Goal: Task Accomplishment & Management: Use online tool/utility

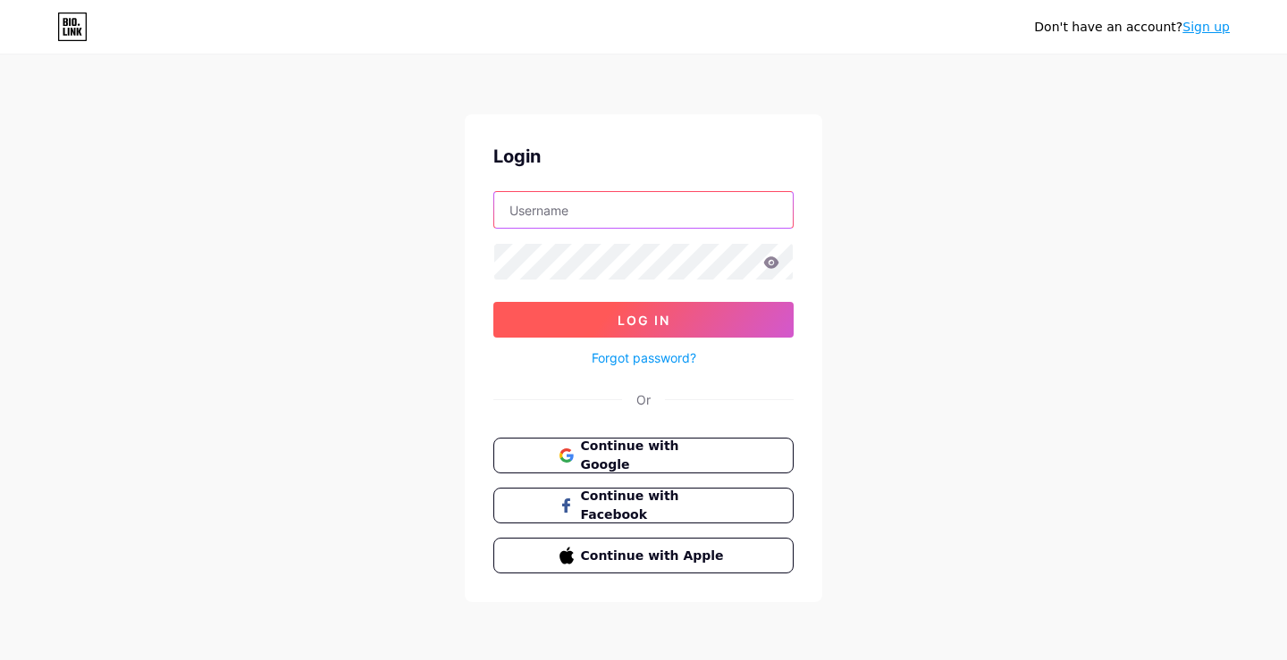
type input "[EMAIL_ADDRESS][DOMAIN_NAME]"
click at [613, 335] on button "Log In" at bounding box center [643, 320] width 300 height 36
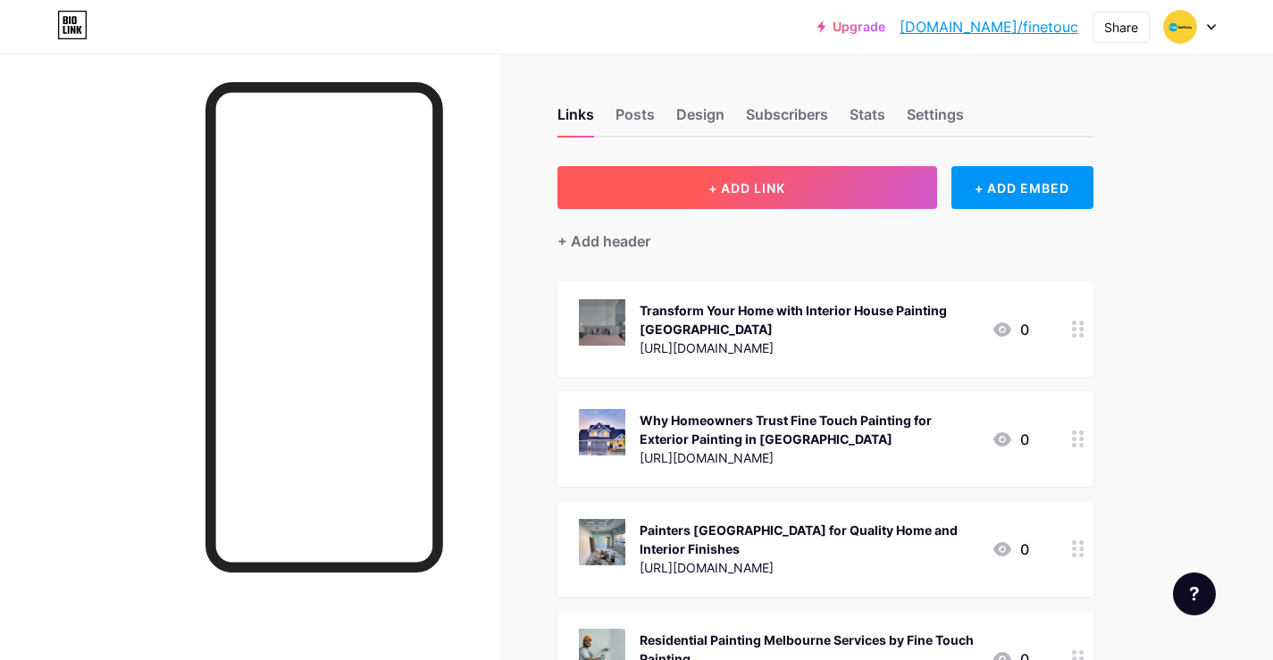
click at [720, 197] on button "+ ADD LINK" at bounding box center [747, 187] width 380 height 43
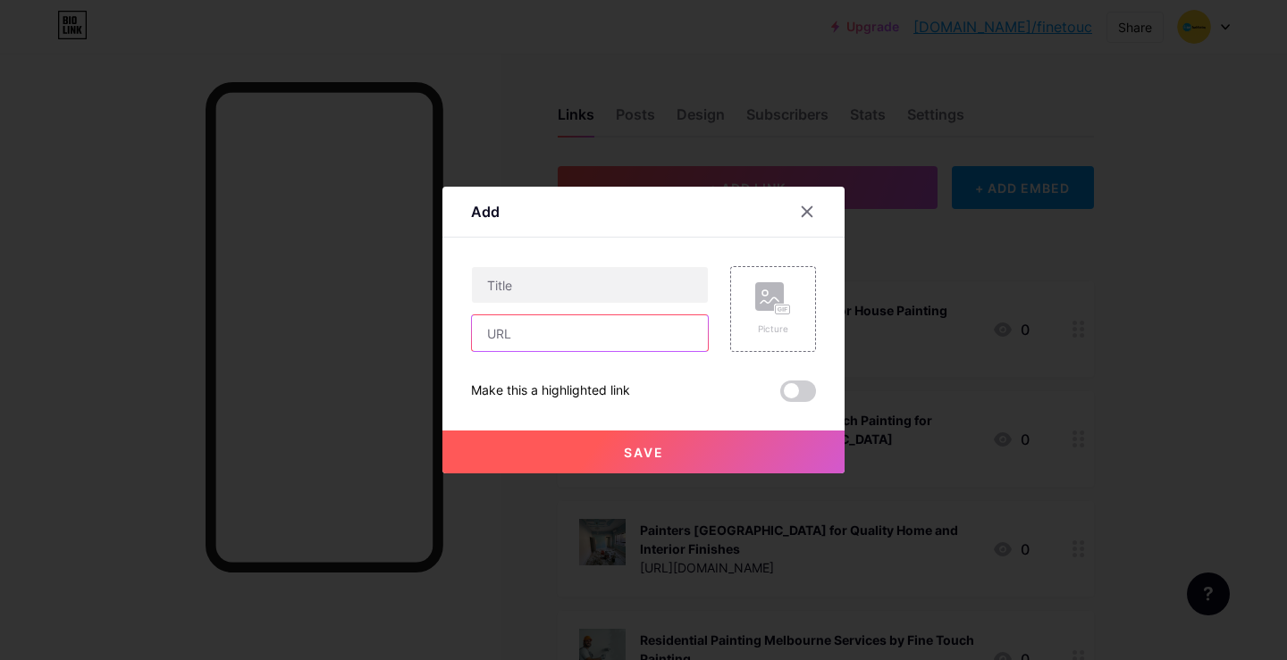
click at [516, 328] on input "text" at bounding box center [590, 333] width 236 height 36
paste input "[URL][DOMAIN_NAME]"
type input "[URL][DOMAIN_NAME]"
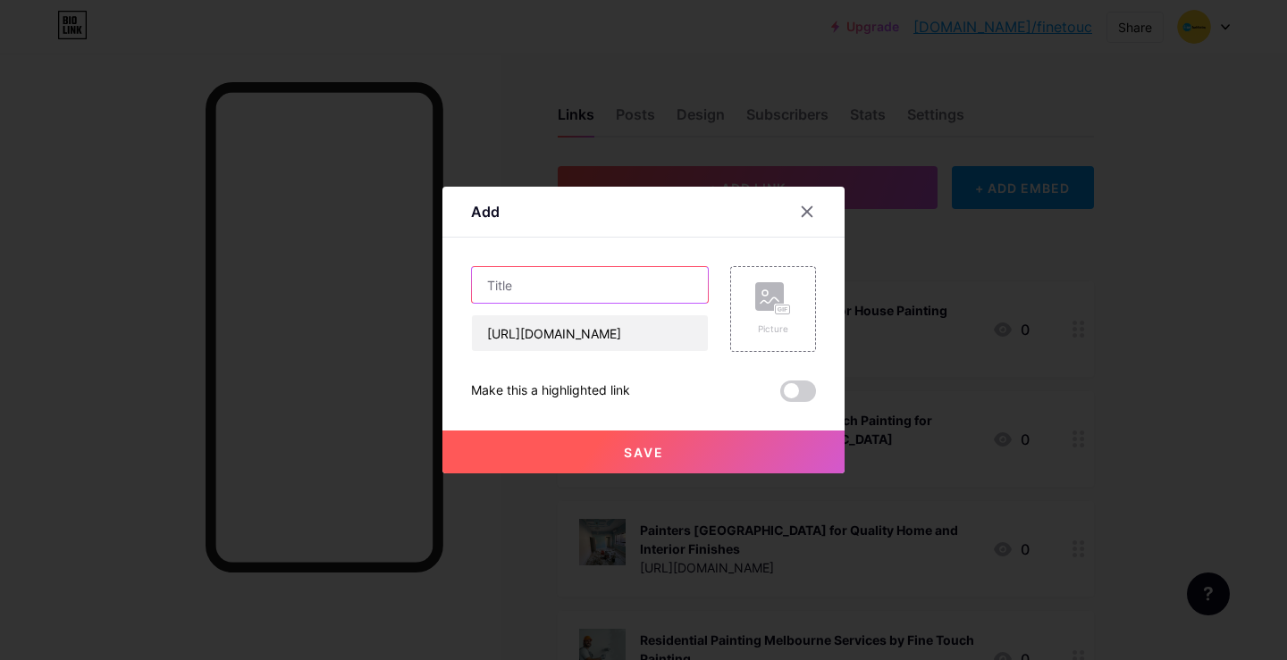
click at [524, 299] on input "text" at bounding box center [590, 285] width 236 height 36
paste input "Transform Your Home with Quality Exterior Painting in [GEOGRAPHIC_DATA]"
type input "Transform Your Home with Quality Exterior Painting in [GEOGRAPHIC_DATA]"
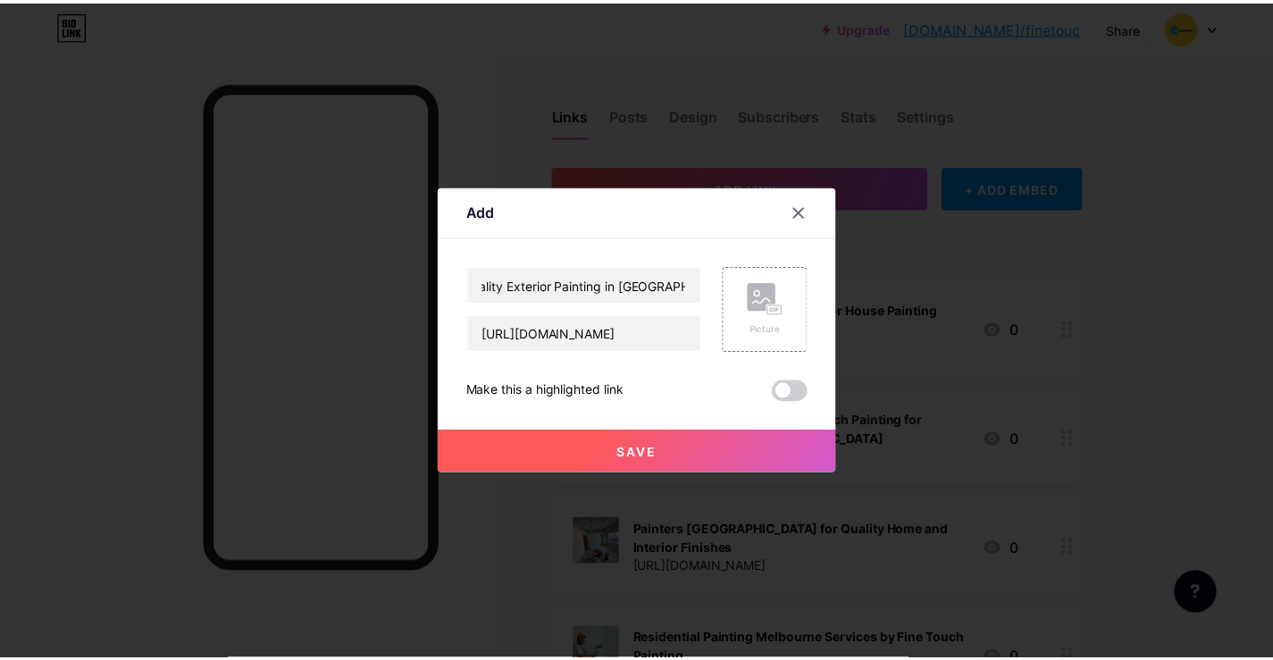
scroll to position [0, 0]
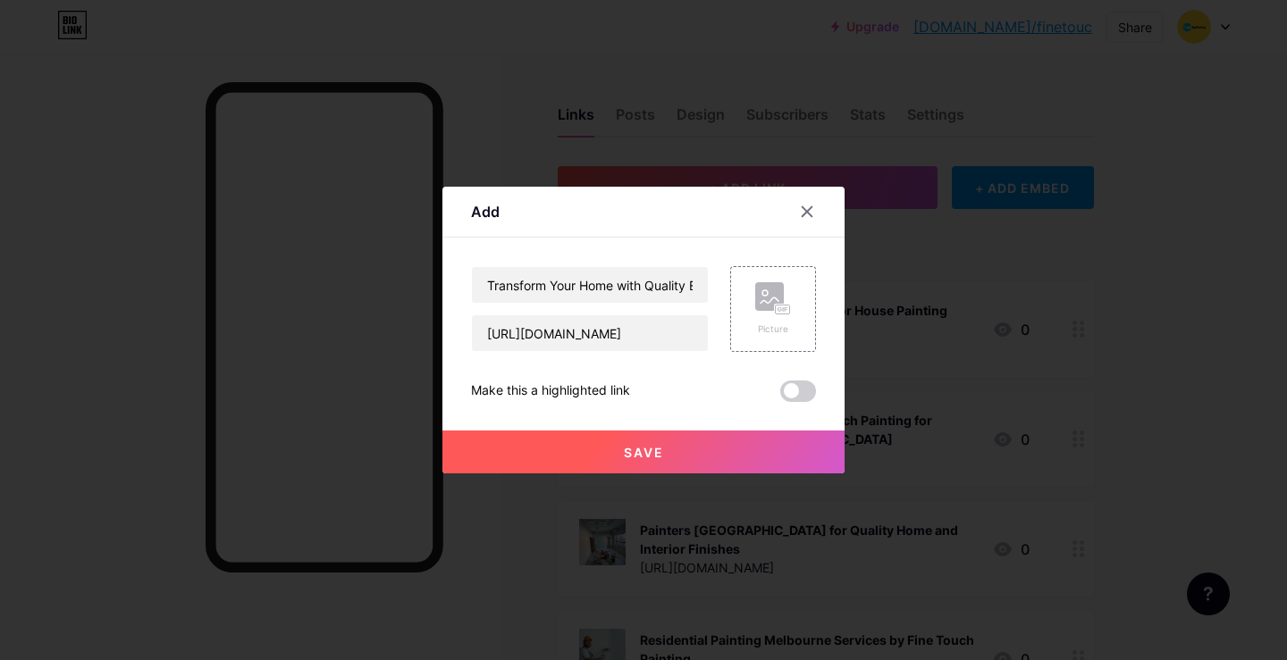
click at [801, 385] on span at bounding box center [798, 391] width 36 height 21
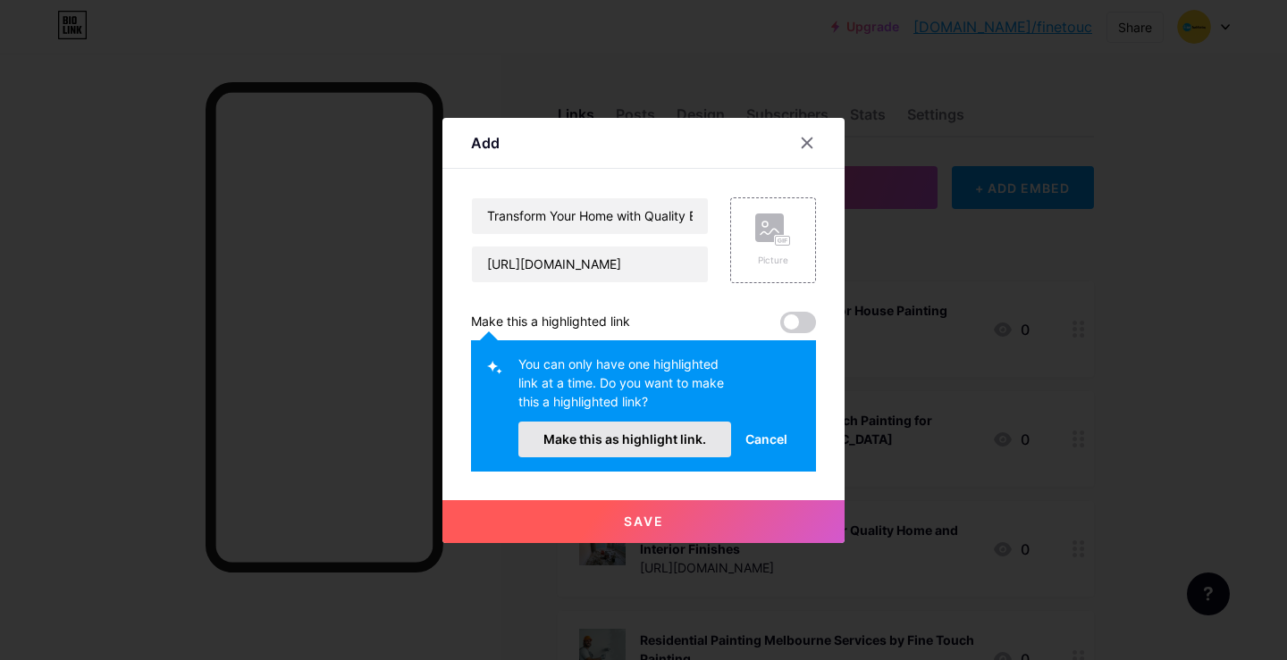
click at [660, 456] on button "Make this as highlight link." at bounding box center [624, 440] width 213 height 36
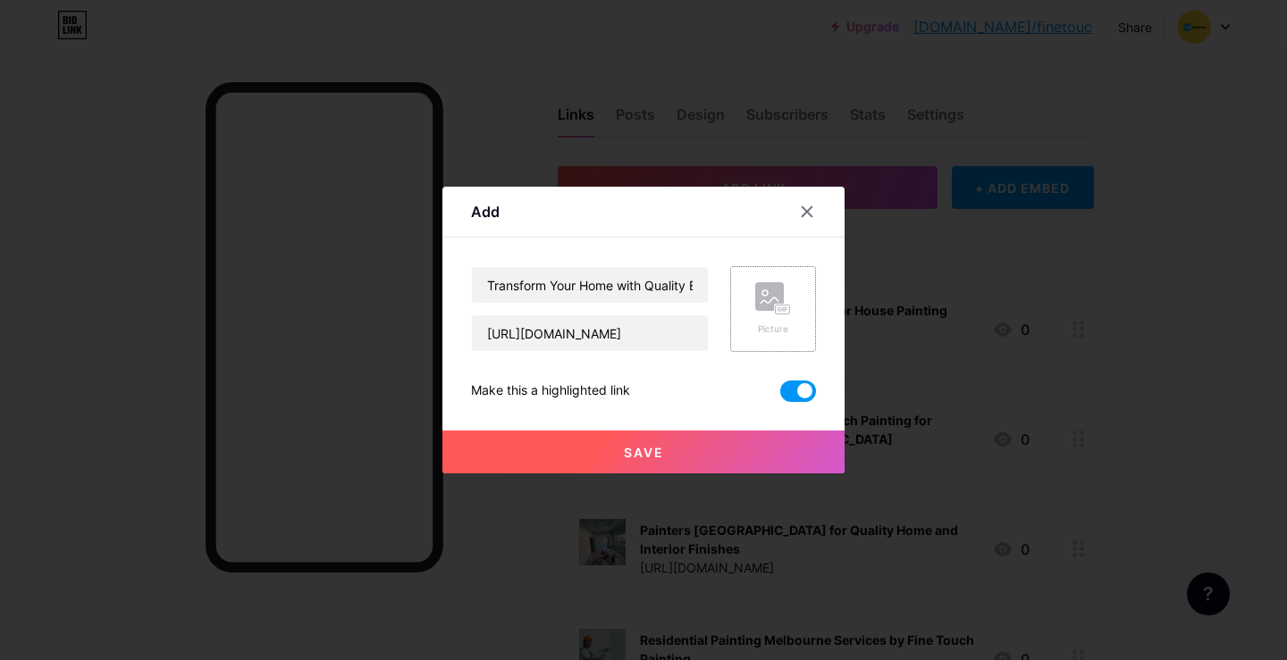
click at [767, 293] on rect at bounding box center [769, 296] width 29 height 29
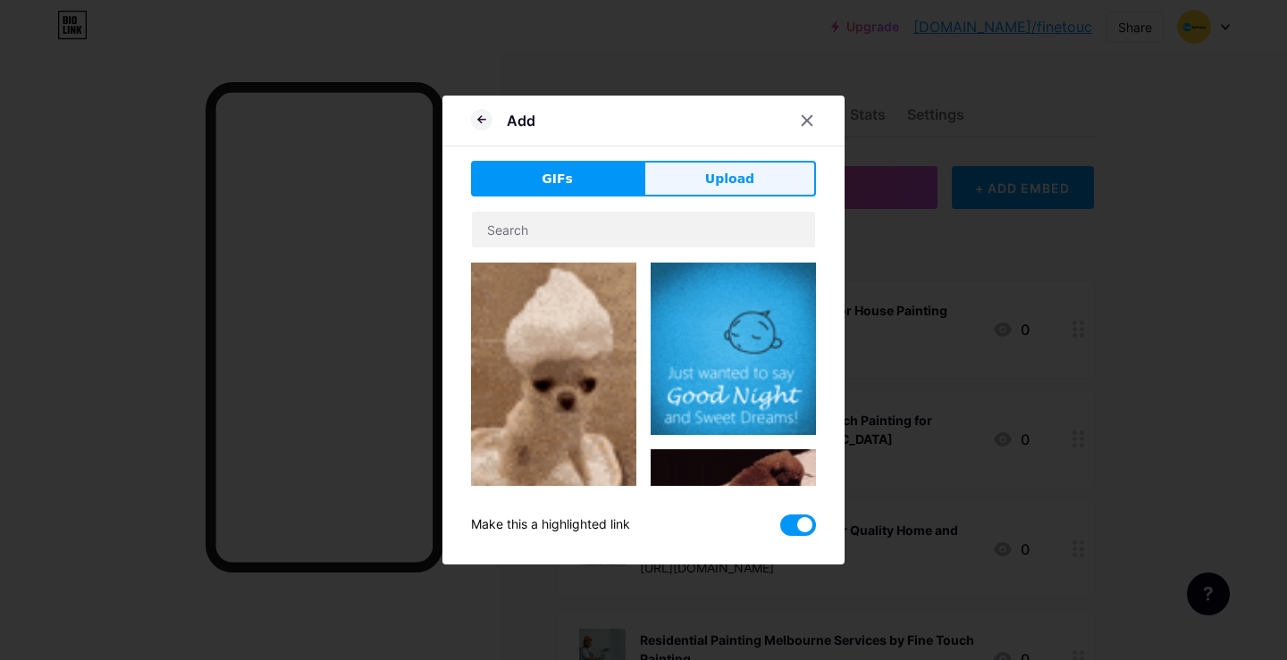
click at [683, 196] on button "Upload" at bounding box center [729, 179] width 172 height 36
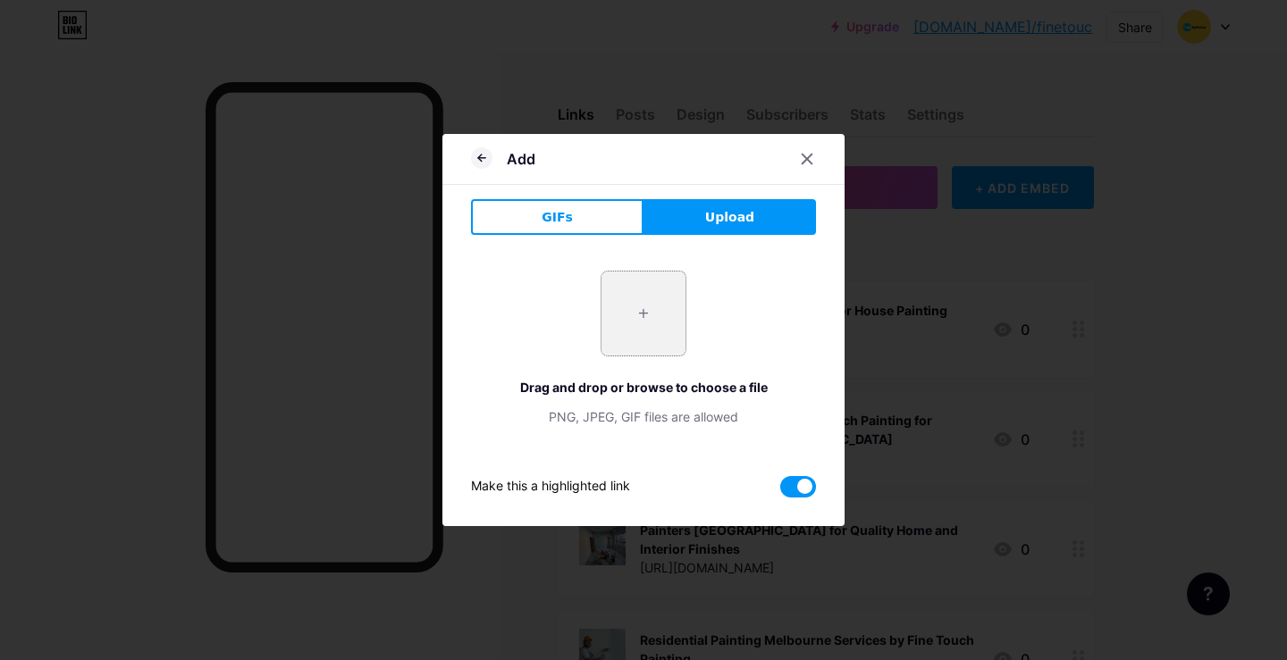
click at [669, 289] on input "file" at bounding box center [643, 314] width 84 height 84
type input "C:\fakepath\exterior-painting-[GEOGRAPHIC_DATA]-11 (1).webp"
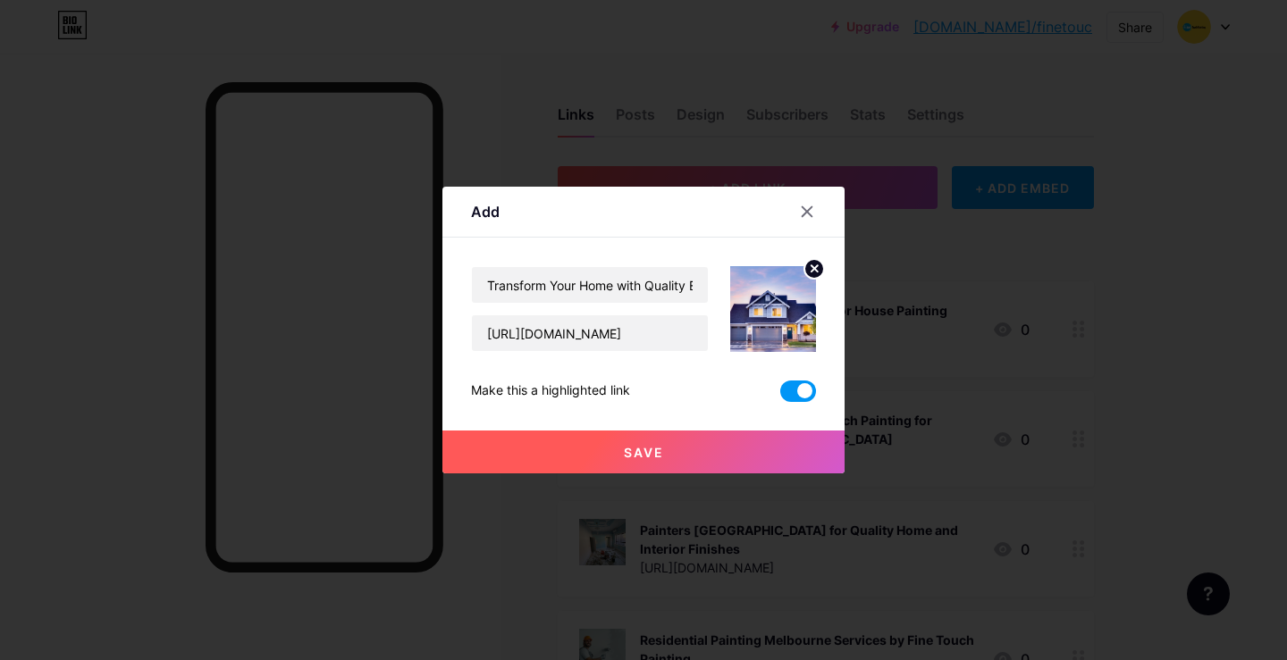
click at [691, 451] on button "Save" at bounding box center [643, 452] width 402 height 43
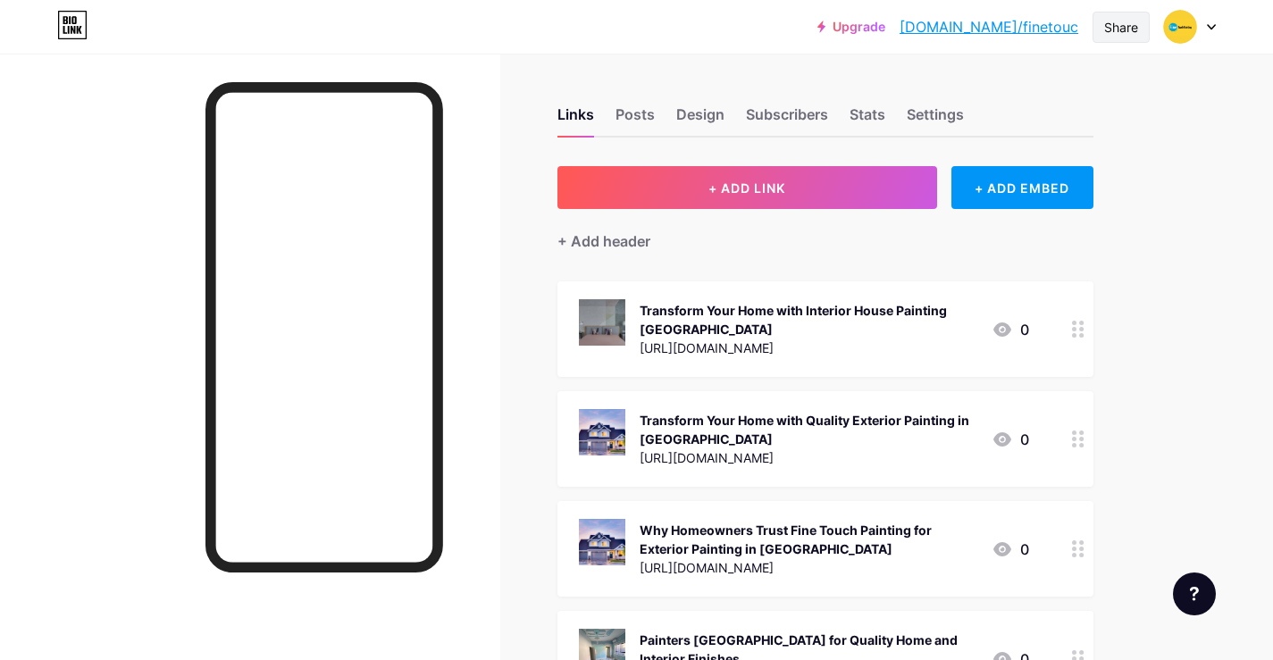
click at [1104, 22] on div "Share" at bounding box center [1121, 27] width 34 height 19
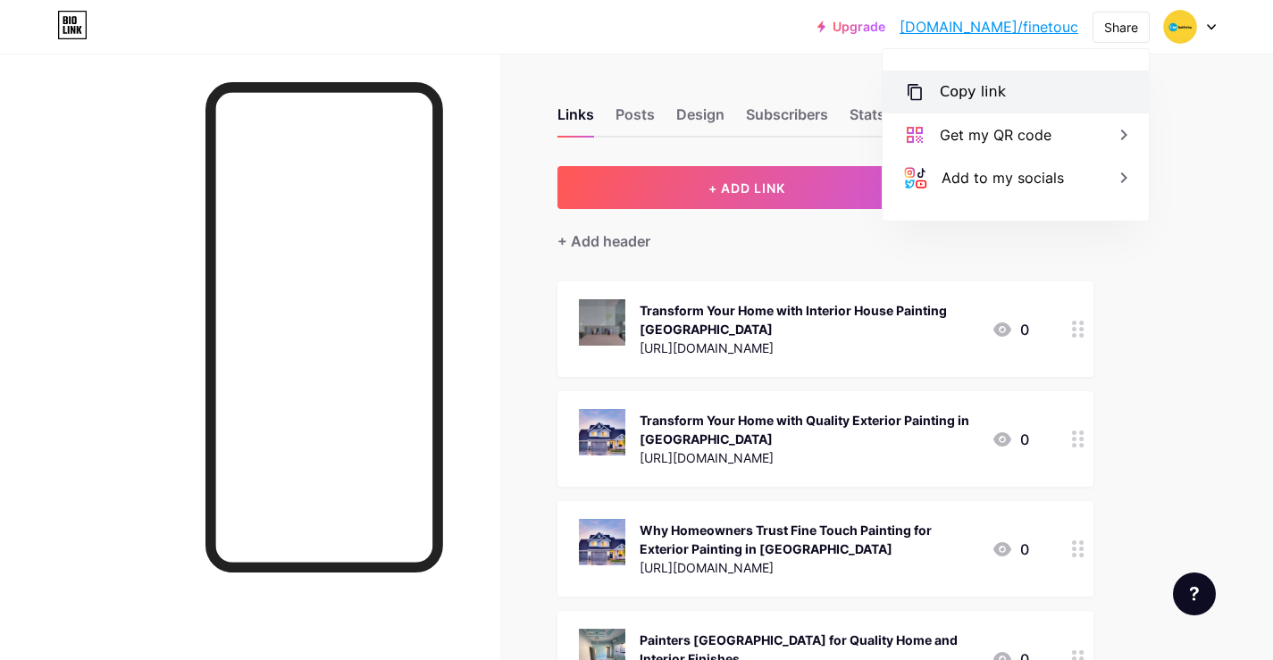
click at [960, 96] on div "Copy link" at bounding box center [973, 91] width 66 height 21
